Goal: Transaction & Acquisition: Purchase product/service

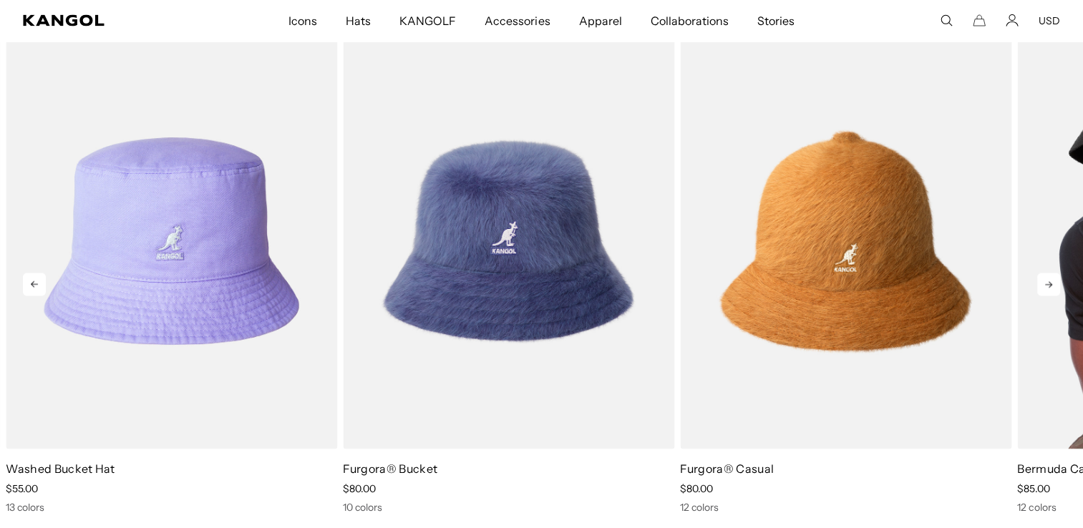
scroll to position [0, 295]
click at [1038, 283] on icon at bounding box center [1048, 284] width 23 height 23
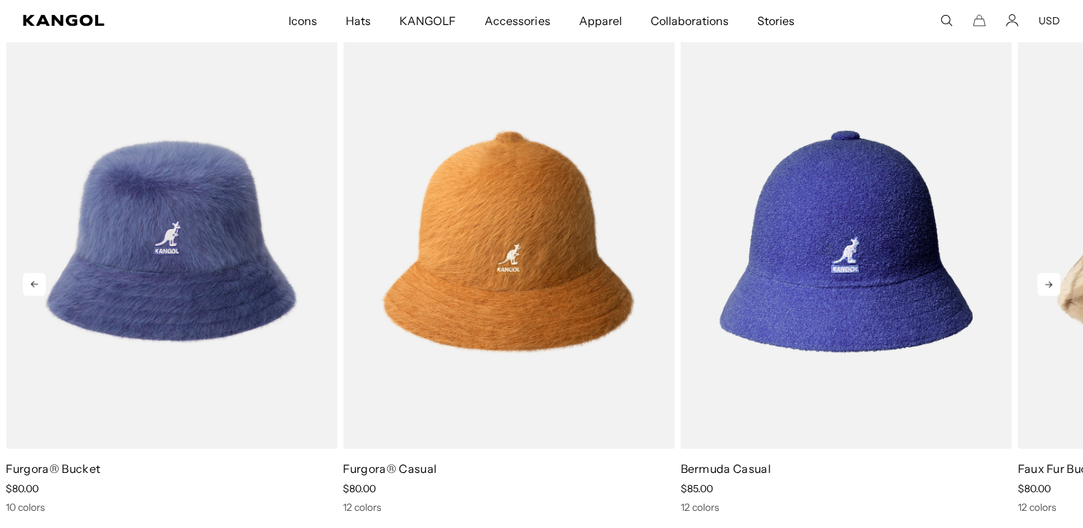
click at [1038, 283] on icon at bounding box center [1048, 284] width 23 height 23
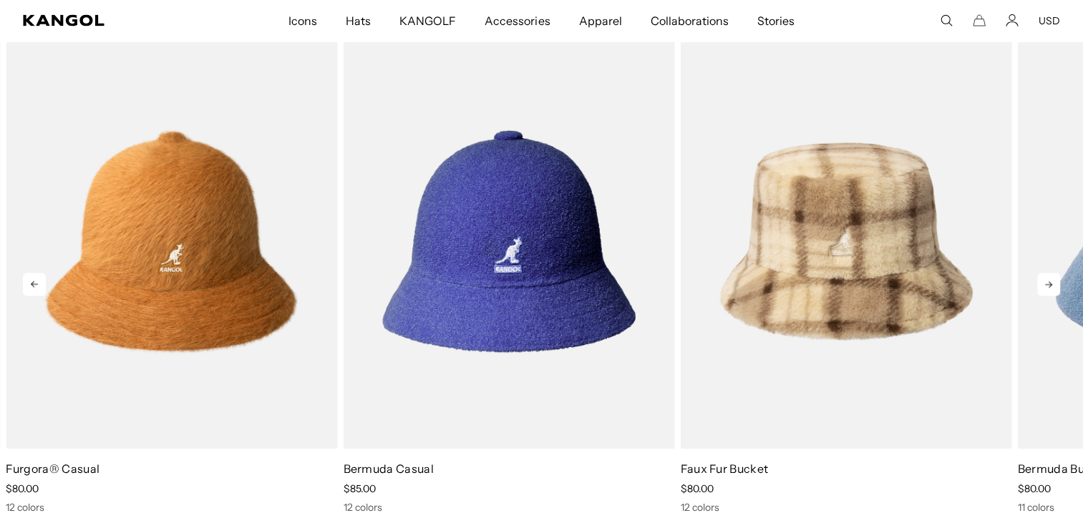
click at [1038, 283] on icon at bounding box center [1048, 284] width 23 height 23
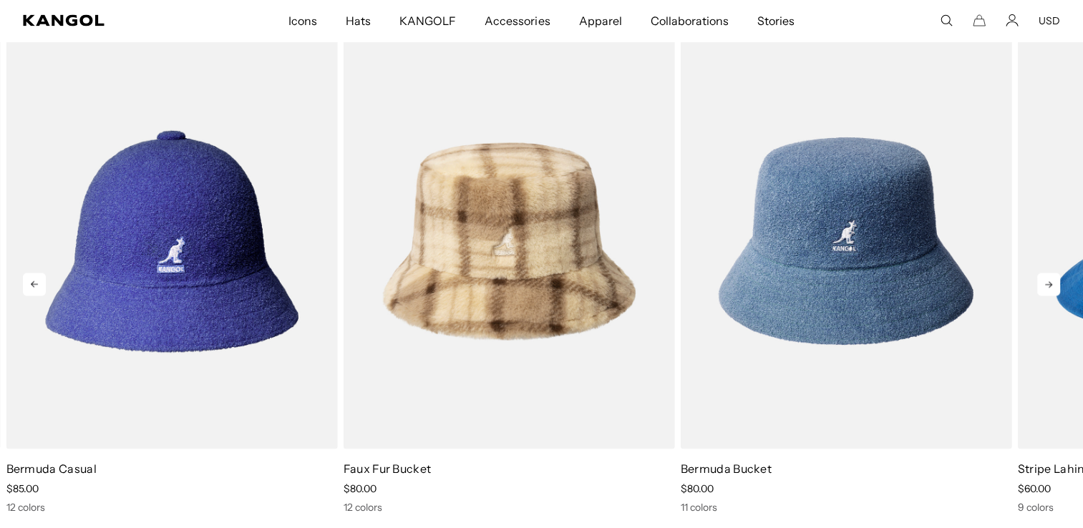
scroll to position [0, 0]
click at [1038, 283] on icon at bounding box center [1048, 284] width 23 height 23
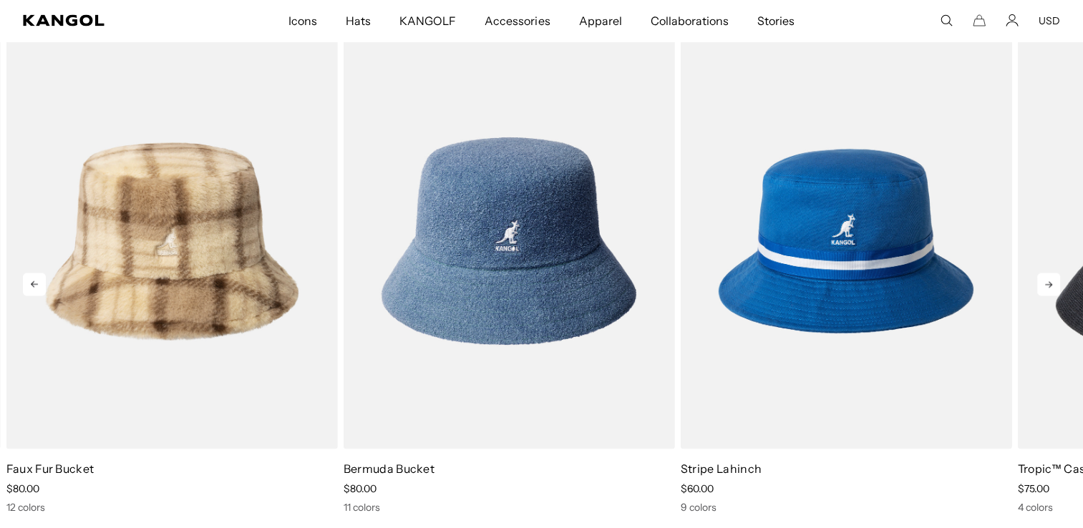
click at [1038, 283] on icon at bounding box center [1048, 284] width 23 height 23
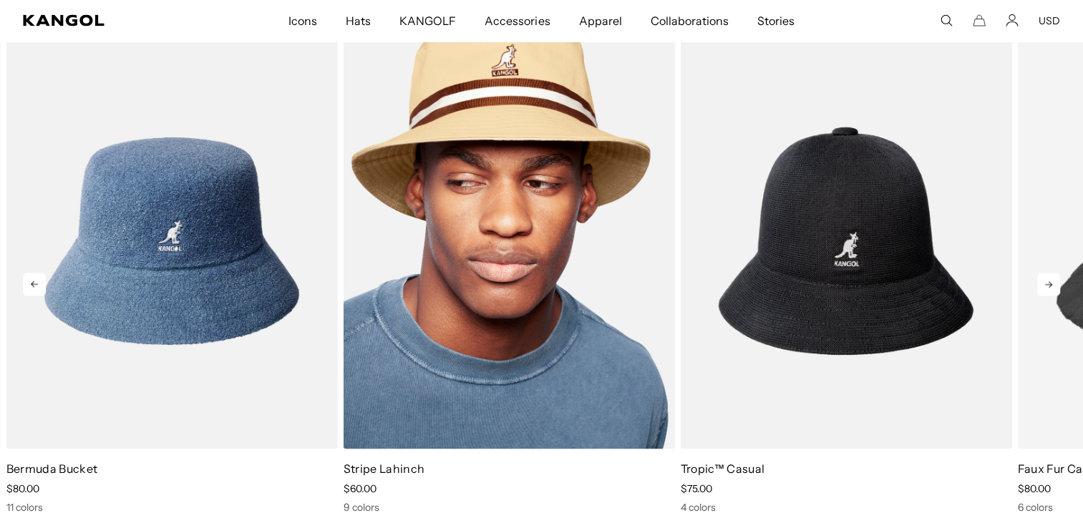
scroll to position [0, 295]
click at [431, 313] on img "7 of 10" at bounding box center [508, 242] width 331 height 416
